Goal: Task Accomplishment & Management: Manage account settings

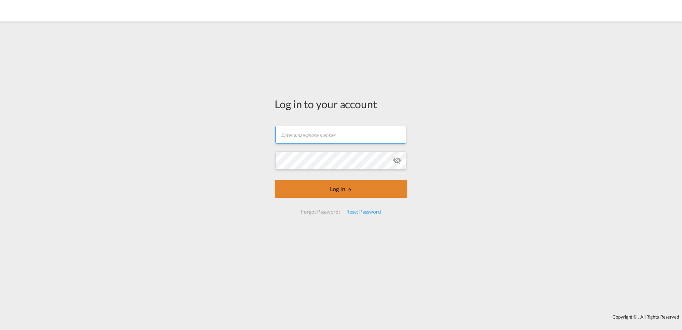
type input "[PERSON_NAME][EMAIL_ADDRESS][PERSON_NAME][DOMAIN_NAME]"
click at [343, 196] on button "Log In" at bounding box center [341, 189] width 133 height 18
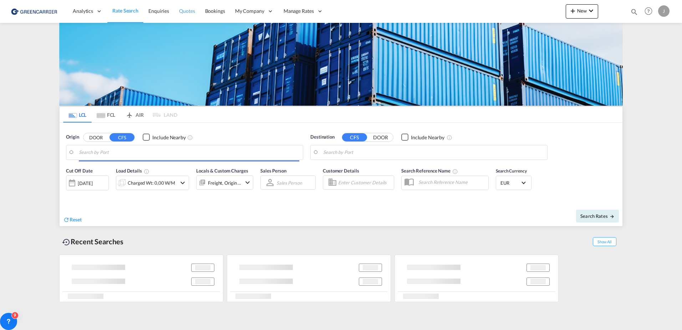
type input "[GEOGRAPHIC_DATA], [GEOGRAPHIC_DATA]"
type input "[GEOGRAPHIC_DATA], SH, CNSHA"
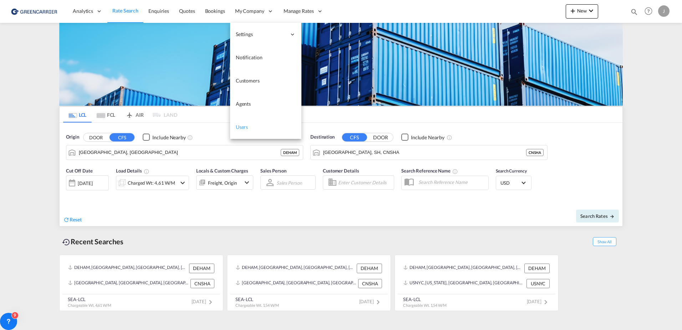
click at [247, 123] on span "Users" at bounding box center [242, 126] width 12 height 7
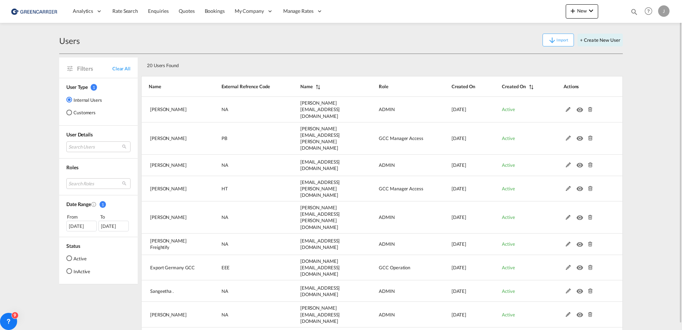
click at [84, 120] on md-radio-group "Internal Users Customers" at bounding box center [84, 109] width 36 height 26
click at [82, 116] on md-radio-group "Internal Users Customers" at bounding box center [84, 109] width 36 height 26
click at [78, 112] on md-radio-button "Customers" at bounding box center [84, 112] width 36 height 7
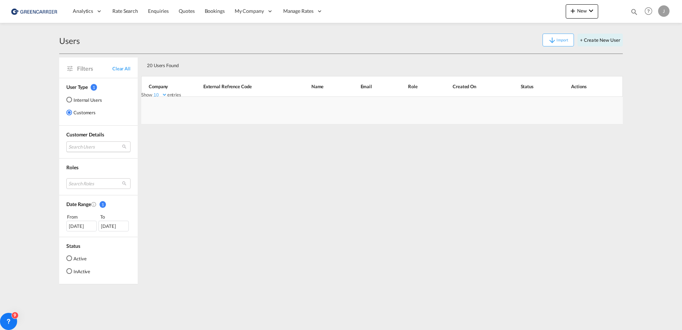
drag, startPoint x: 78, startPoint y: 112, endPoint x: 81, endPoint y: 143, distance: 30.5
click at [81, 142] on md-select "Search Users" at bounding box center [98, 146] width 64 height 11
click at [81, 143] on div at bounding box center [110, 147] width 87 height 11
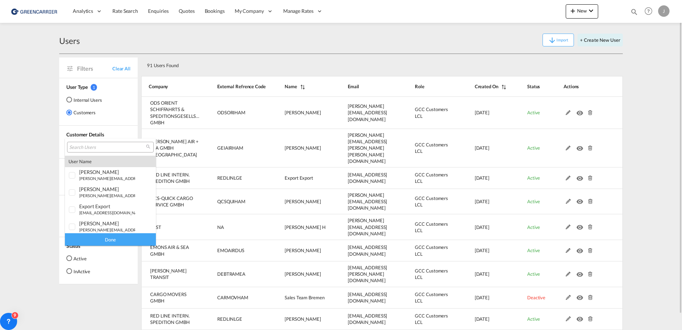
click at [80, 146] on input "search" at bounding box center [107, 147] width 77 height 6
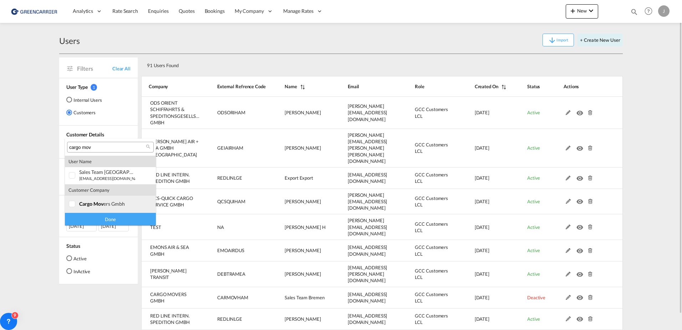
type input "cargo mov"
click at [72, 205] on div at bounding box center [72, 204] width 7 height 7
click at [99, 220] on div "Done" at bounding box center [110, 219] width 91 height 12
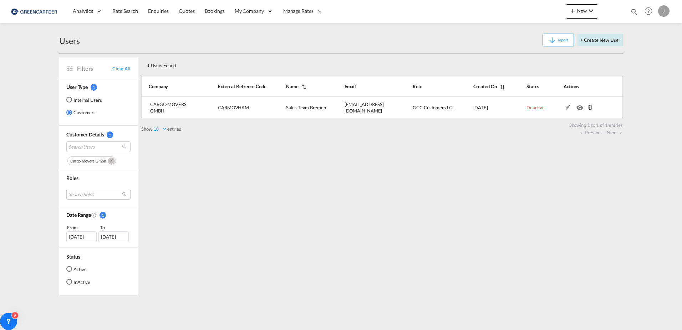
click at [593, 40] on button "+ Create New User" at bounding box center [600, 40] width 45 height 13
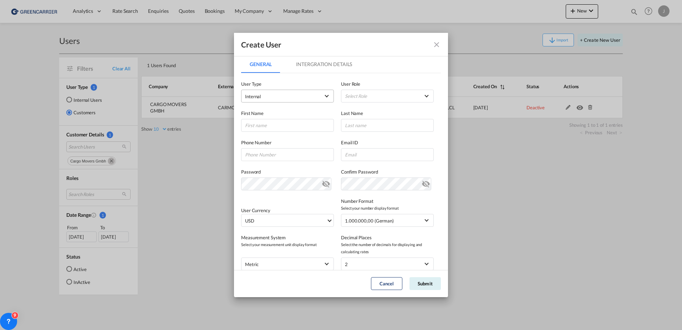
click at [281, 95] on span "Internal" at bounding box center [282, 96] width 75 height 7
click at [270, 115] on md-option "Customer" at bounding box center [287, 113] width 94 height 17
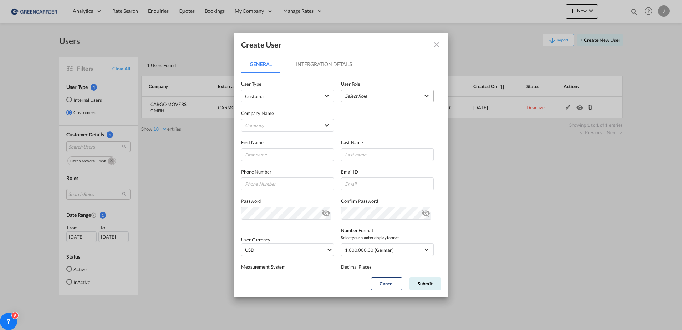
click at [347, 97] on md-select "Select Role BCO GLOBAL GCC Customers FCL USER_DEFINED GCC Customers LCL USER_DE…" at bounding box center [387, 96] width 93 height 13
click at [373, 129] on div "GCC Customers LCL USER_DEFINED" at bounding box center [364, 130] width 42 height 6
click at [279, 124] on md-select "Company Alfons Koester & Co. GmbH ALLSTA SPEDITION GMBH BENDIX TRANSPORT DANMAR…" at bounding box center [287, 125] width 93 height 13
click at [272, 109] on input "search" at bounding box center [300, 108] width 125 height 17
type input "cargo mover"
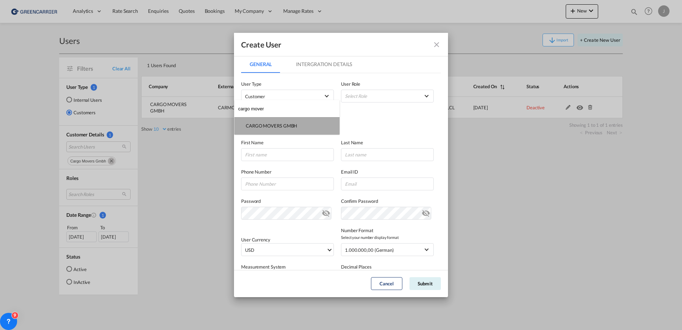
click at [263, 121] on md-option "CARGO MOVERS GMBH" at bounding box center [287, 125] width 105 height 17
click at [271, 155] on input "GeneralIntergration Details ..." at bounding box center [287, 154] width 93 height 13
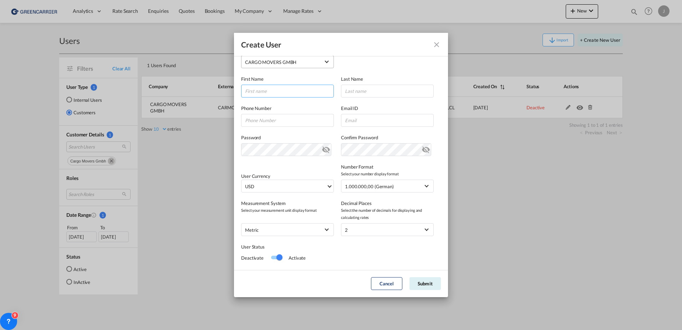
scroll to position [71, 0]
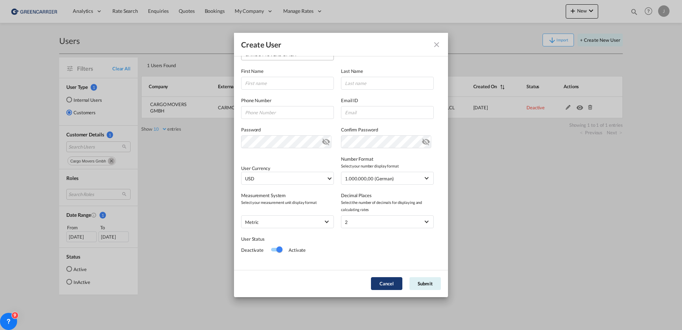
click at [381, 281] on button "Cancel" at bounding box center [386, 283] width 31 height 13
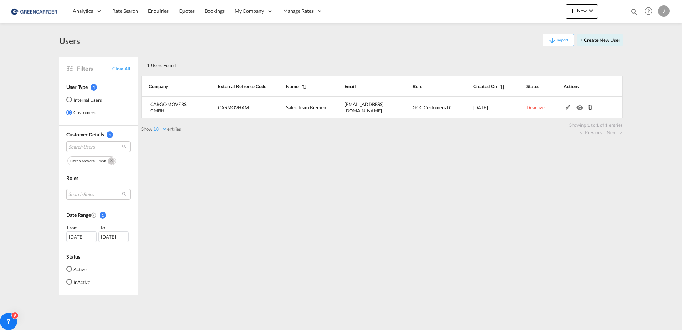
click at [309, 35] on div "Import + Create New User" at bounding box center [351, 40] width 543 height 13
click at [277, 58] on div "1 Users Found" at bounding box center [358, 64] width 429 height 15
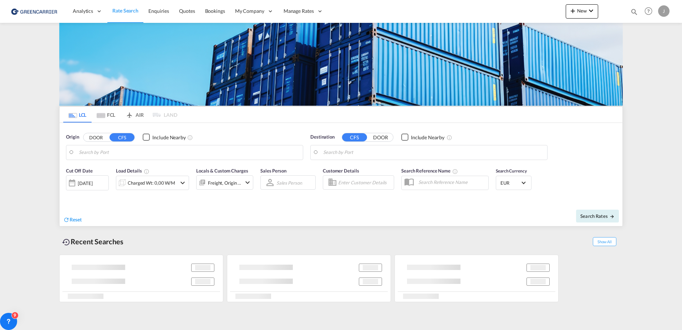
click at [668, 11] on div "J" at bounding box center [664, 10] width 11 height 11
type input "[GEOGRAPHIC_DATA], [GEOGRAPHIC_DATA]"
type input "[GEOGRAPHIC_DATA], SH, CNSHA"
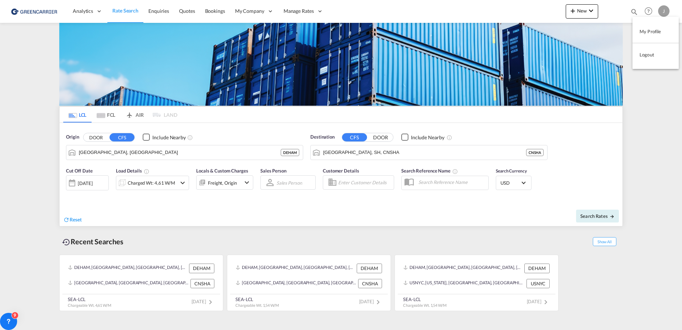
click at [649, 58] on button "Logout" at bounding box center [656, 54] width 46 height 14
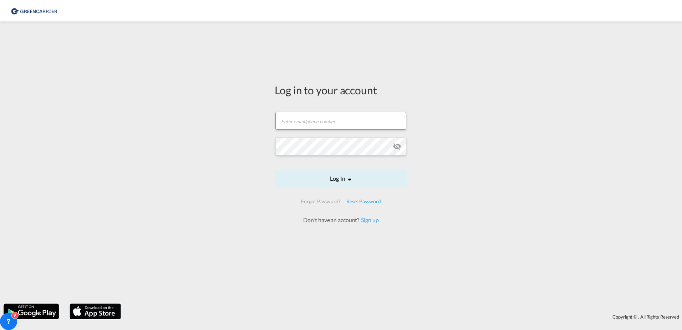
type input "[PERSON_NAME][EMAIL_ADDRESS][PERSON_NAME][DOMAIN_NAME]"
drag, startPoint x: 364, startPoint y: 125, endPoint x: 225, endPoint y: 125, distance: 138.5
click at [225, 125] on div "Log in to your account [PERSON_NAME][EMAIL_ADDRESS][PERSON_NAME][DOMAIN_NAME] L…" at bounding box center [341, 162] width 682 height 275
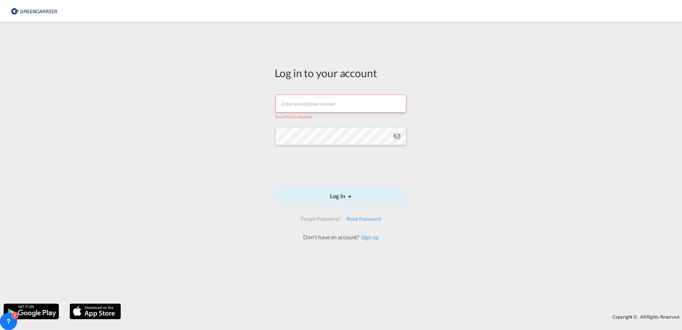
click at [222, 141] on div "Log in to your account Email field is required Log In Forgot Password? Reset Pa…" at bounding box center [341, 162] width 682 height 275
click at [183, 133] on div "Log in to your account Email field is required Log In Forgot Password? Reset Pa…" at bounding box center [341, 162] width 682 height 275
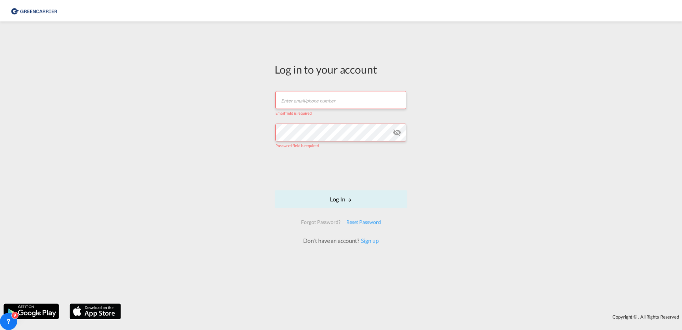
click at [168, 83] on div "Log in to your account Email field is required Password field is required Log I…" at bounding box center [341, 162] width 682 height 275
click at [152, 129] on div "Log in to your account Email field is required Password field is required Log I…" at bounding box center [341, 162] width 682 height 275
